Goal: Task Accomplishment & Management: Manage account settings

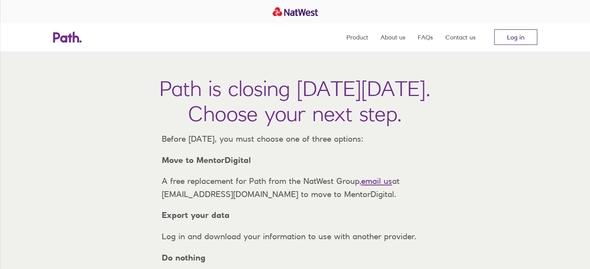
click at [512, 31] on link "Log in" at bounding box center [515, 37] width 43 height 16
click at [57, 33] on icon at bounding box center [56, 38] width 7 height 10
click at [506, 45] on link "Log in" at bounding box center [515, 37] width 43 height 16
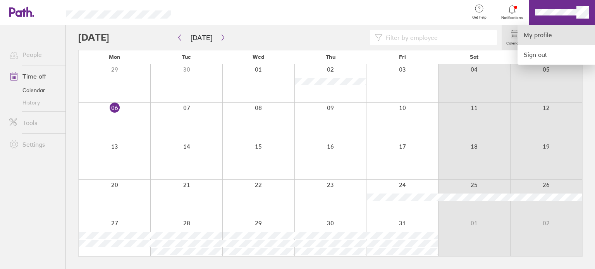
click at [545, 35] on link "My profile" at bounding box center [557, 35] width 78 height 20
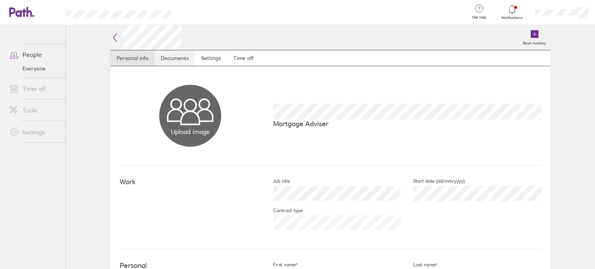
click at [161, 55] on link "Documents" at bounding box center [175, 58] width 40 height 16
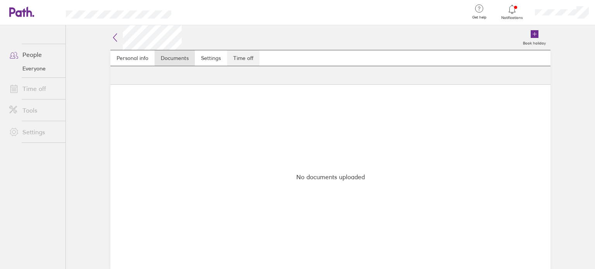
click at [241, 56] on link "Time off" at bounding box center [243, 58] width 33 height 16
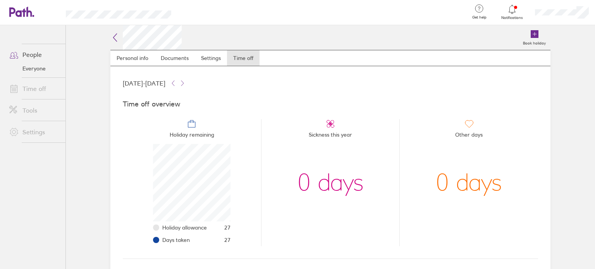
click at [116, 38] on icon at bounding box center [114, 37] width 9 height 9
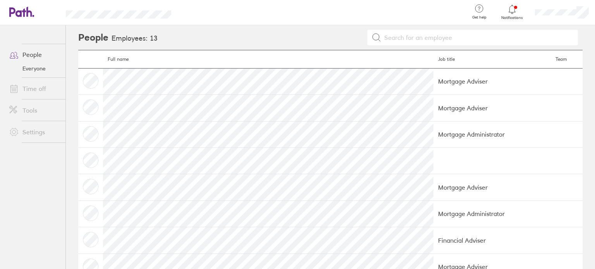
click at [17, 12] on icon at bounding box center [17, 11] width 17 height 9
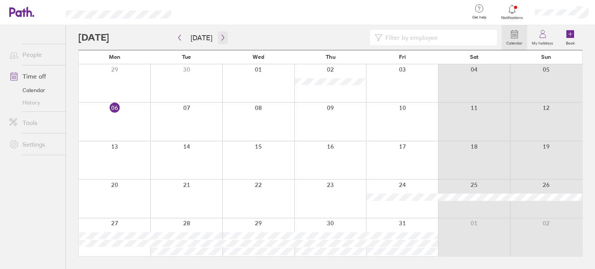
click at [221, 38] on icon "button" at bounding box center [223, 38] width 6 height 6
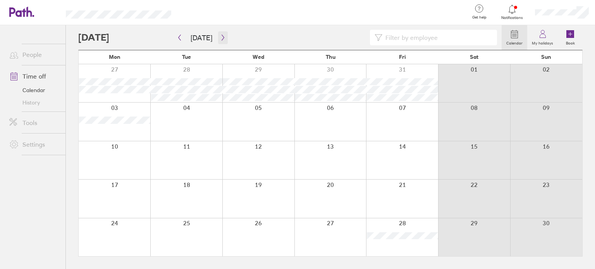
click at [220, 35] on icon "button" at bounding box center [223, 38] width 6 height 6
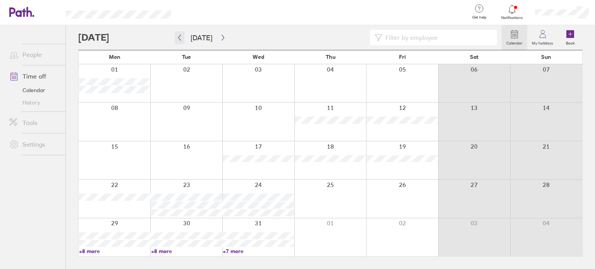
click at [178, 42] on button "button" at bounding box center [180, 37] width 10 height 13
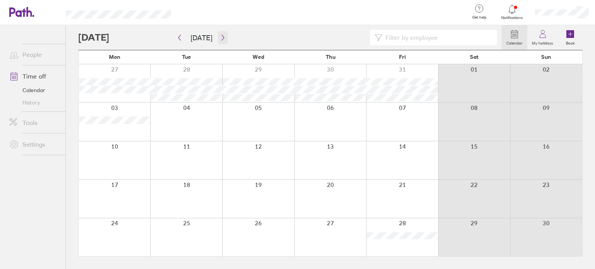
click at [220, 35] on icon "button" at bounding box center [223, 38] width 6 height 6
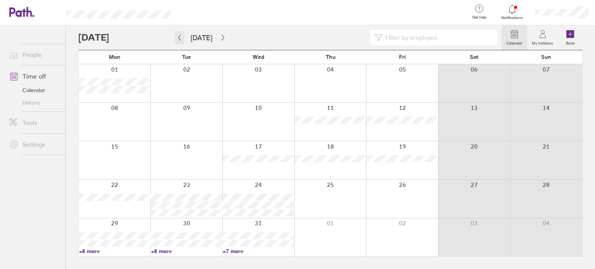
click at [182, 41] on button "button" at bounding box center [180, 37] width 10 height 13
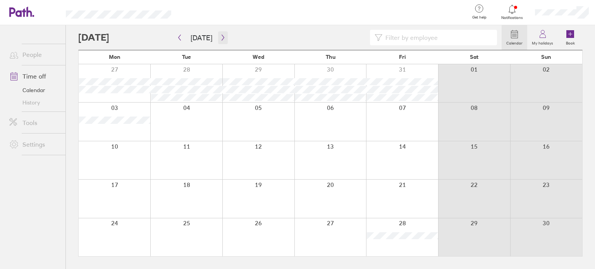
click at [218, 36] on button "button" at bounding box center [223, 37] width 10 height 13
